Goal: Find specific page/section: Find specific page/section

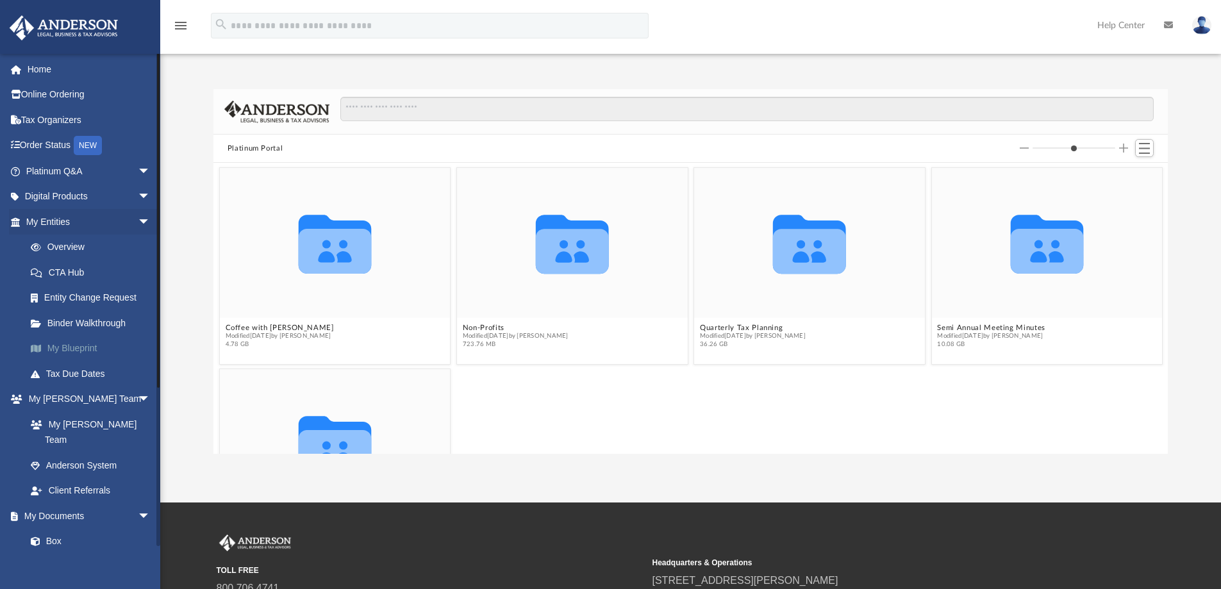
scroll to position [282, 945]
click at [81, 347] on link "My Blueprint" at bounding box center [94, 349] width 152 height 26
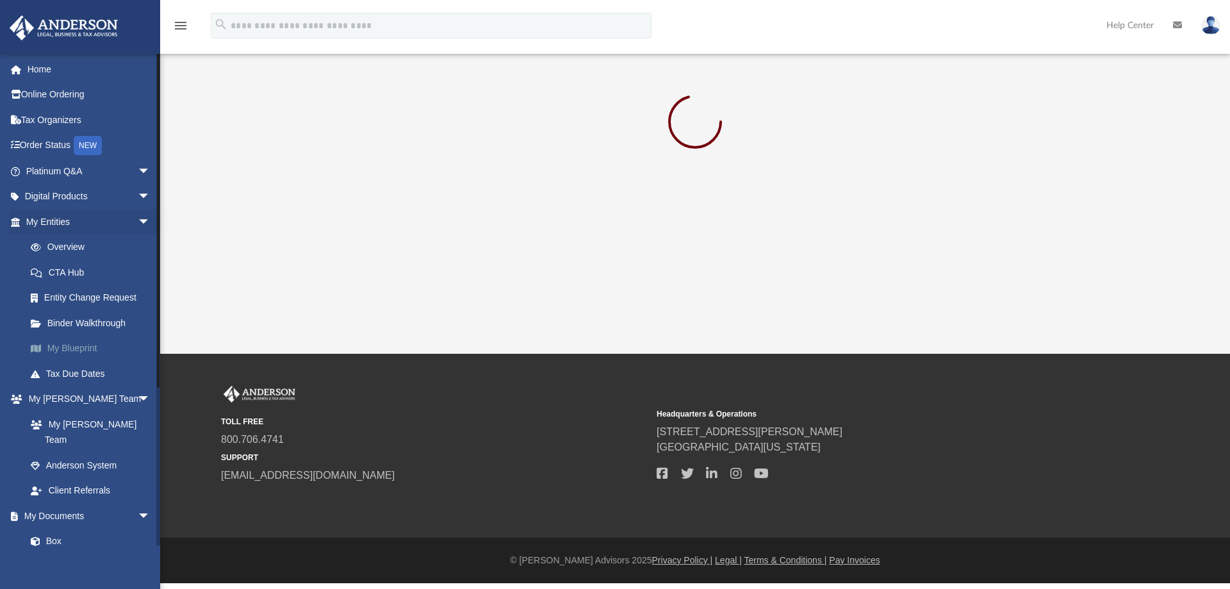
click at [81, 347] on link "My Blueprint" at bounding box center [94, 349] width 152 height 26
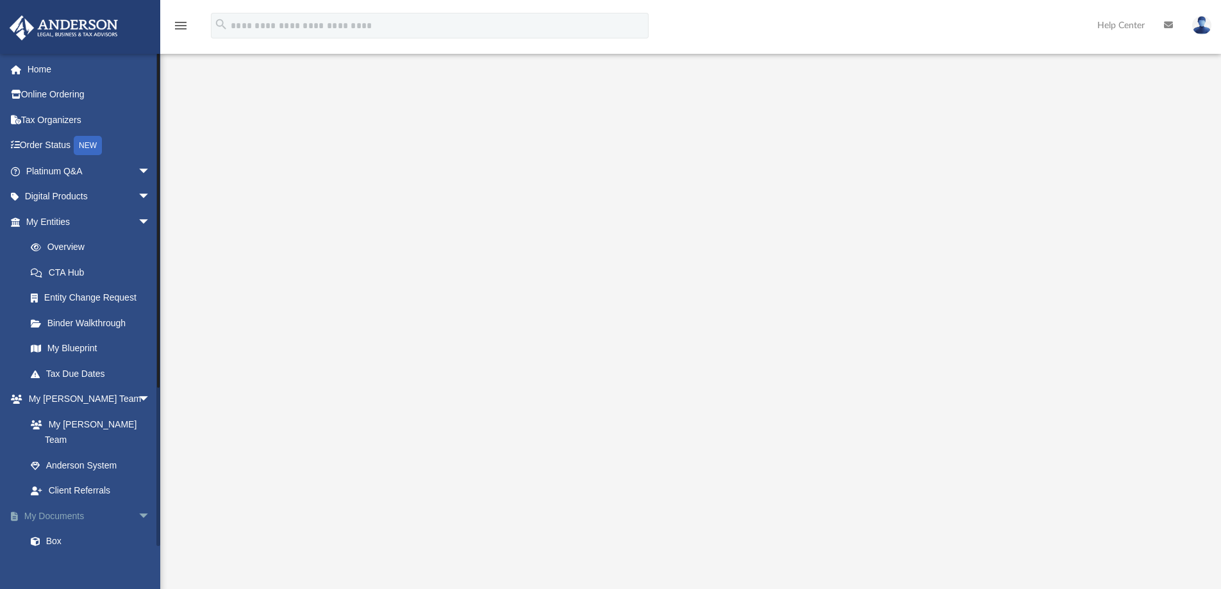
click at [52, 503] on link "My Documents arrow_drop_down" at bounding box center [89, 516] width 161 height 26
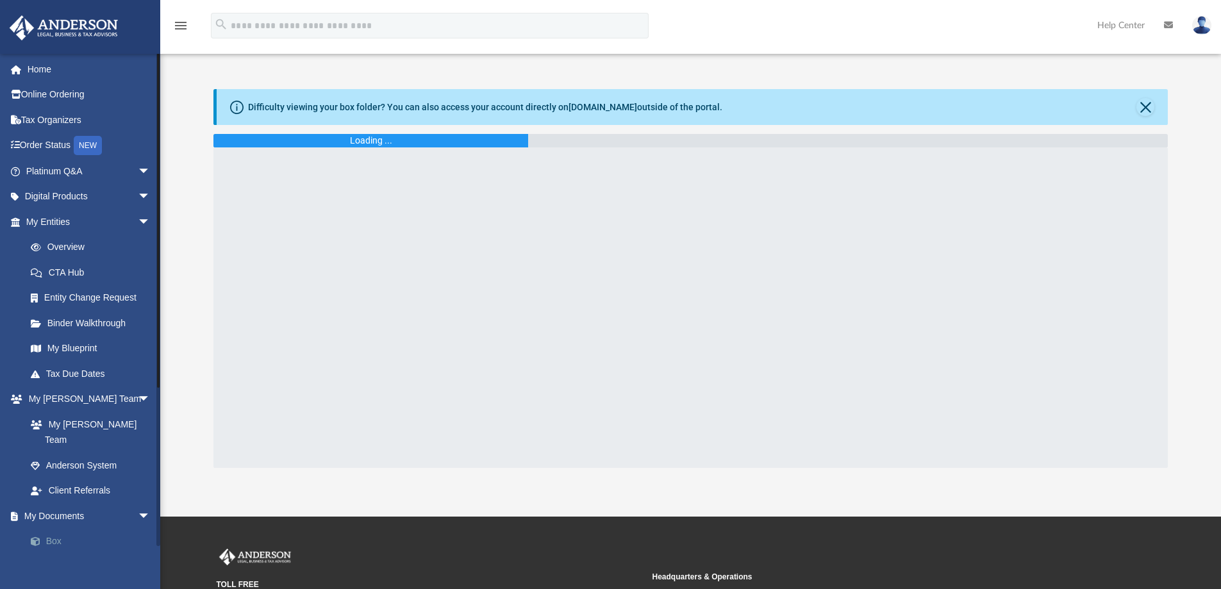
drag, startPoint x: 53, startPoint y: 522, endPoint x: 77, endPoint y: 523, distance: 24.4
click at [53, 529] on link "Box" at bounding box center [94, 542] width 152 height 26
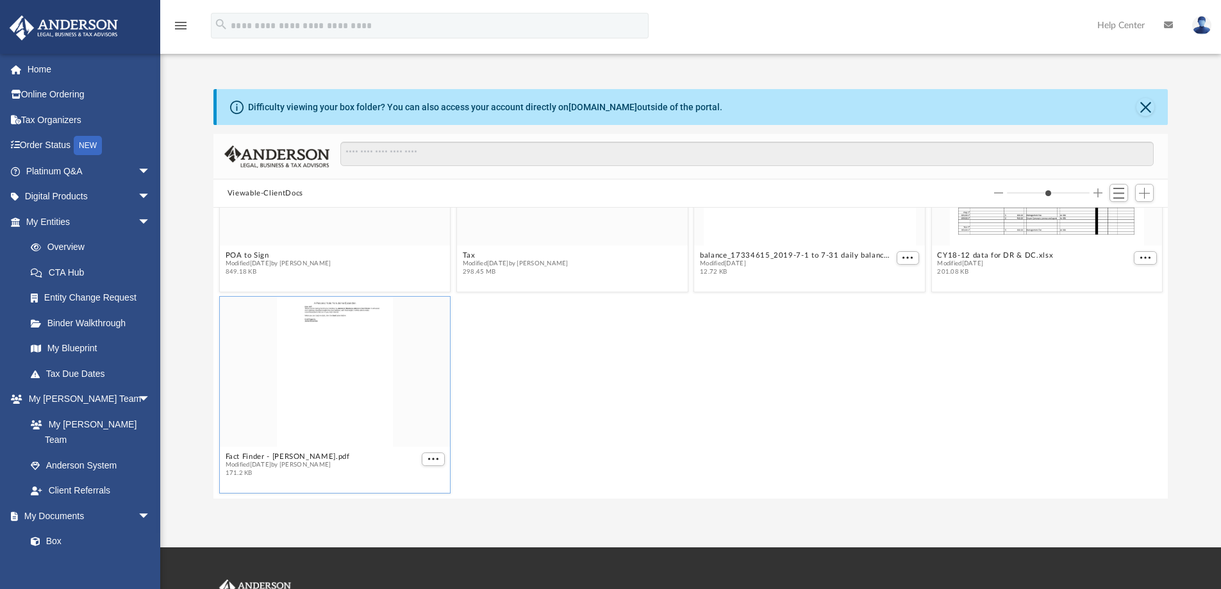
scroll to position [254, 0]
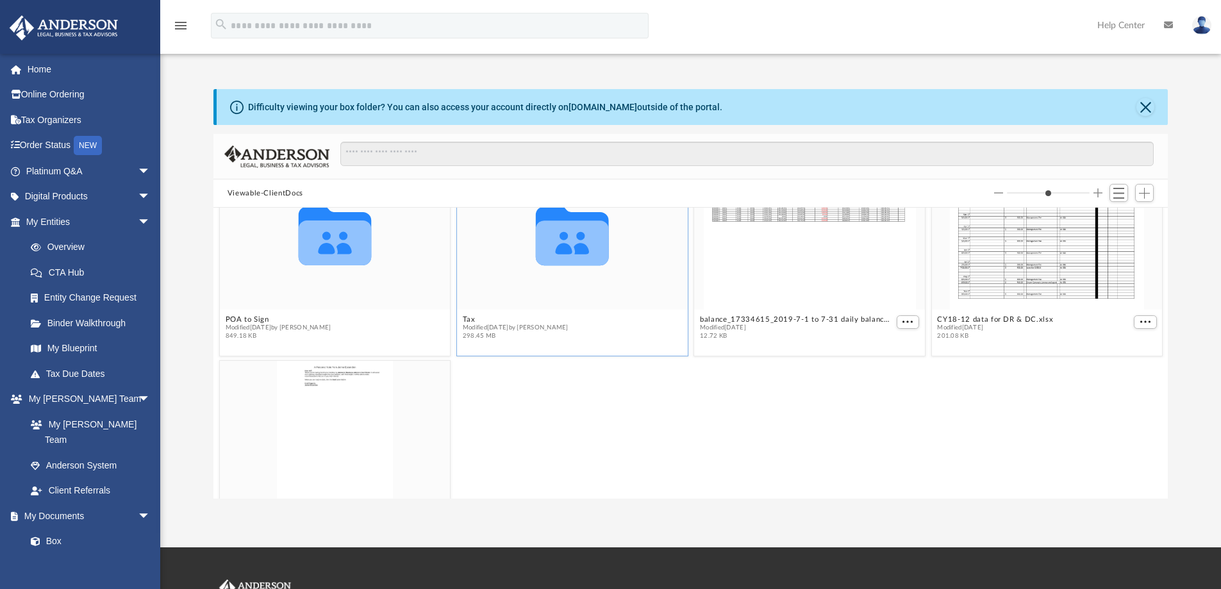
click at [570, 280] on div "Collaborated Folder" at bounding box center [572, 235] width 231 height 150
click at [575, 254] on icon "grid" at bounding box center [572, 242] width 73 height 45
click at [575, 253] on icon "grid" at bounding box center [572, 235] width 73 height 59
